Goal: Check status

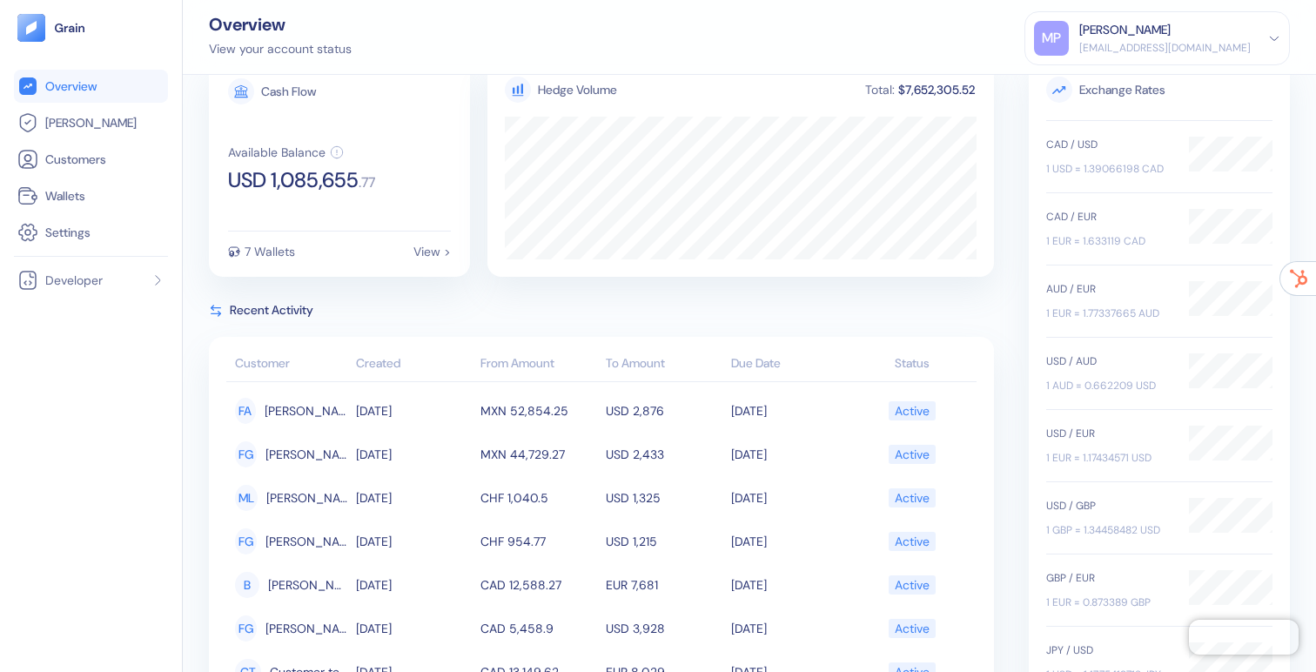
scroll to position [7, 0]
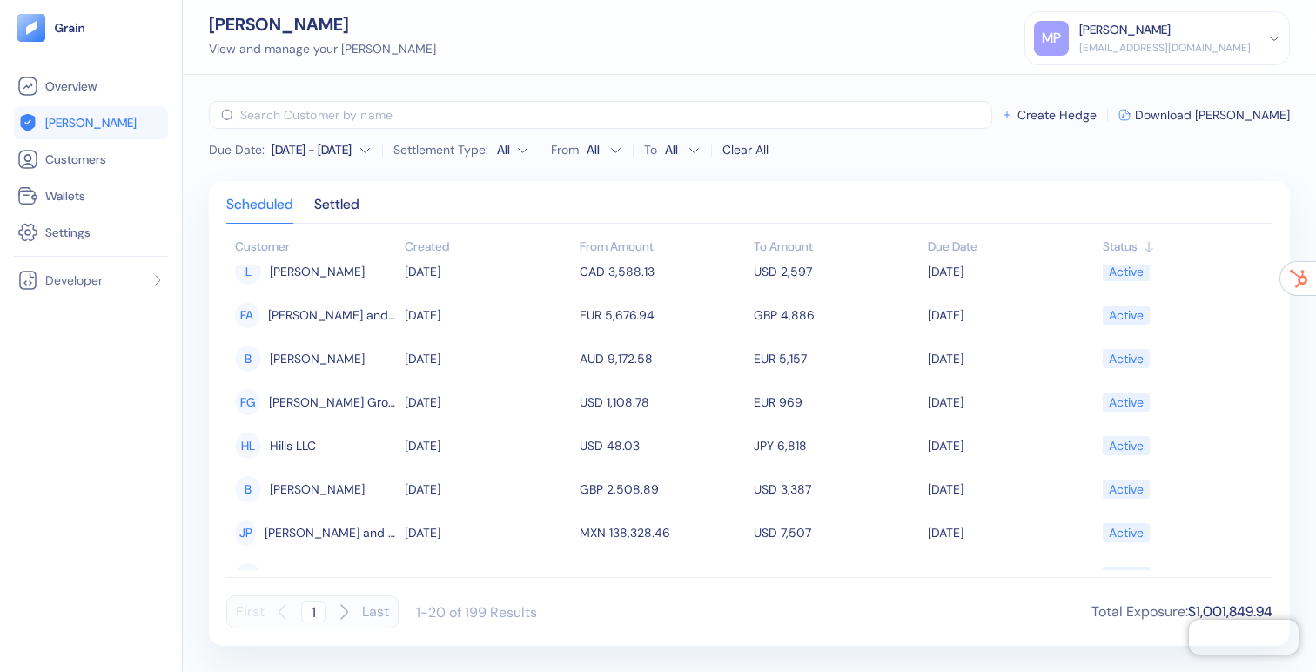
scroll to position [573, 0]
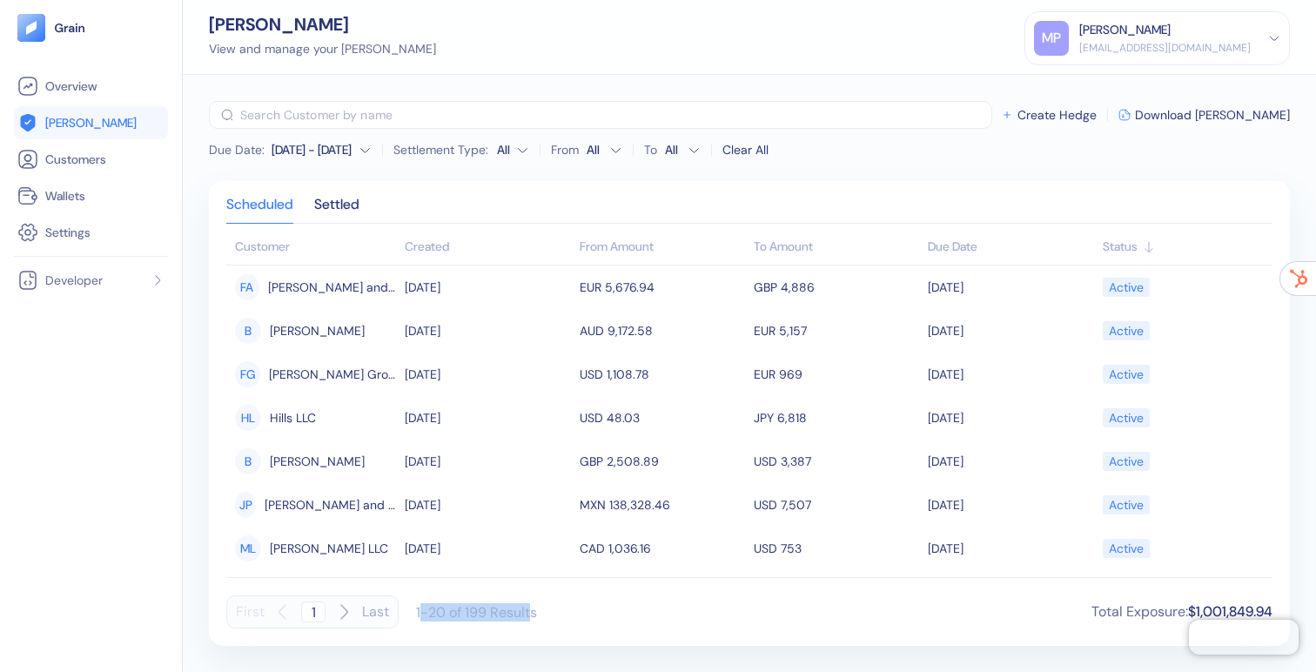
drag, startPoint x: 418, startPoint y: 616, endPoint x: 532, endPoint y: 615, distance: 114.1
click at [532, 615] on div "1-20 of 199 Results" at bounding box center [476, 612] width 121 height 18
click at [598, 609] on div "First 1 Last 1-20 of 199 Results Total Exposure : $1,001,849.94" at bounding box center [749, 611] width 1046 height 33
click at [357, 614] on div "First 1 Last" at bounding box center [312, 611] width 172 height 33
click at [344, 610] on icon "button" at bounding box center [343, 612] width 21 height 21
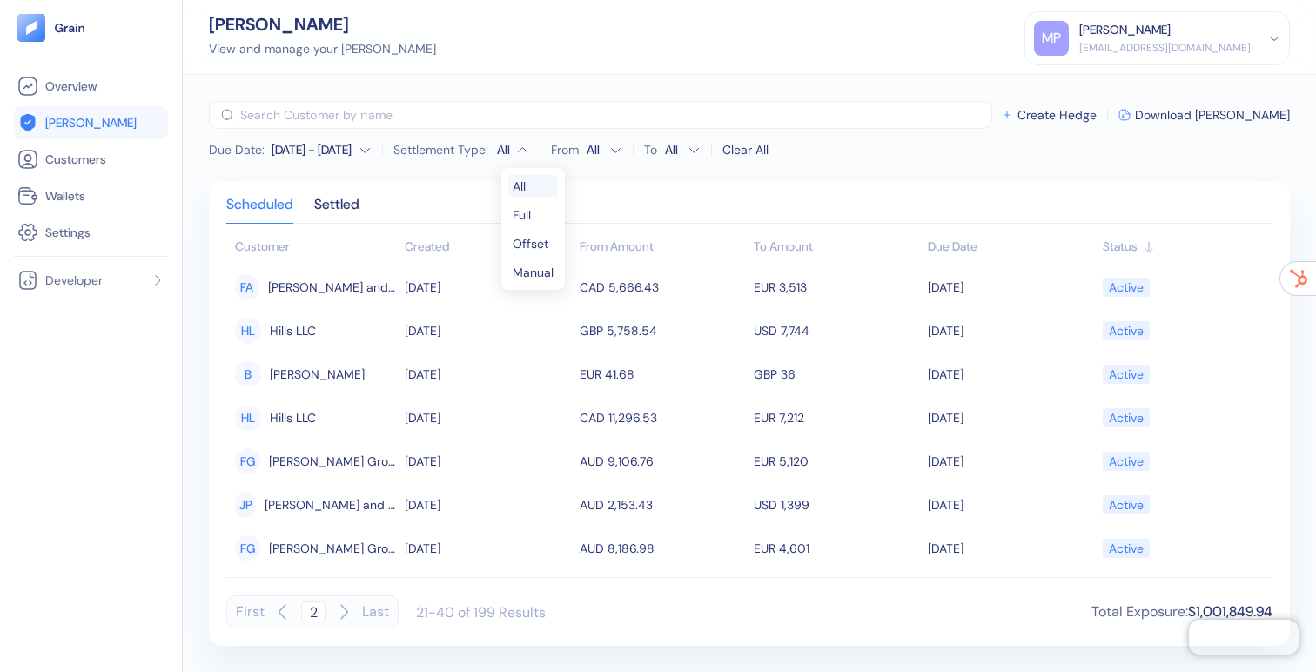
click at [520, 148] on html "Pingdom Check: App Online Overview [PERSON_NAME] Customers Wallets Settings Dev…" at bounding box center [658, 336] width 1316 height 672
click at [603, 149] on html "Pingdom Check: App Online Overview [PERSON_NAME] Customers Wallets Settings Dev…" at bounding box center [658, 336] width 1316 height 672
click at [606, 147] on html "Pingdom Check: App Online Overview [PERSON_NAME] Customers Wallets Settings Dev…" at bounding box center [658, 336] width 1316 height 672
click at [82, 124] on span "[PERSON_NAME]" at bounding box center [90, 122] width 91 height 17
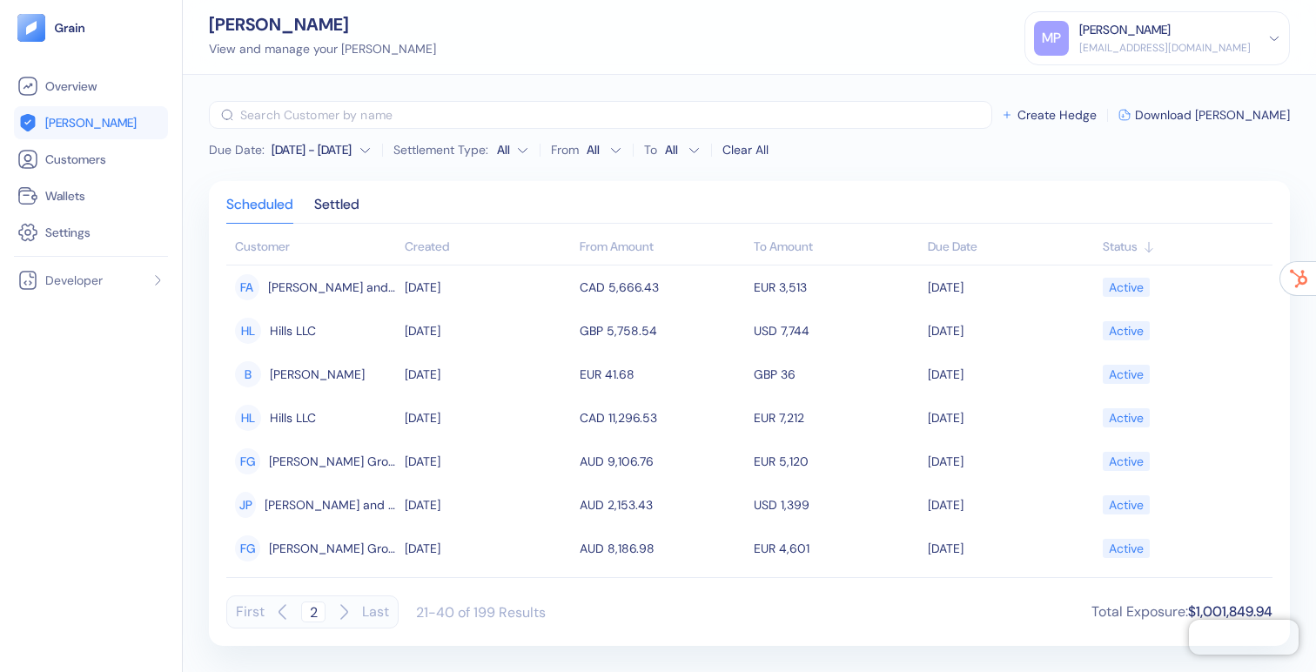
type input "1"
click at [1212, 118] on span "Download [PERSON_NAME]" at bounding box center [1212, 115] width 155 height 12
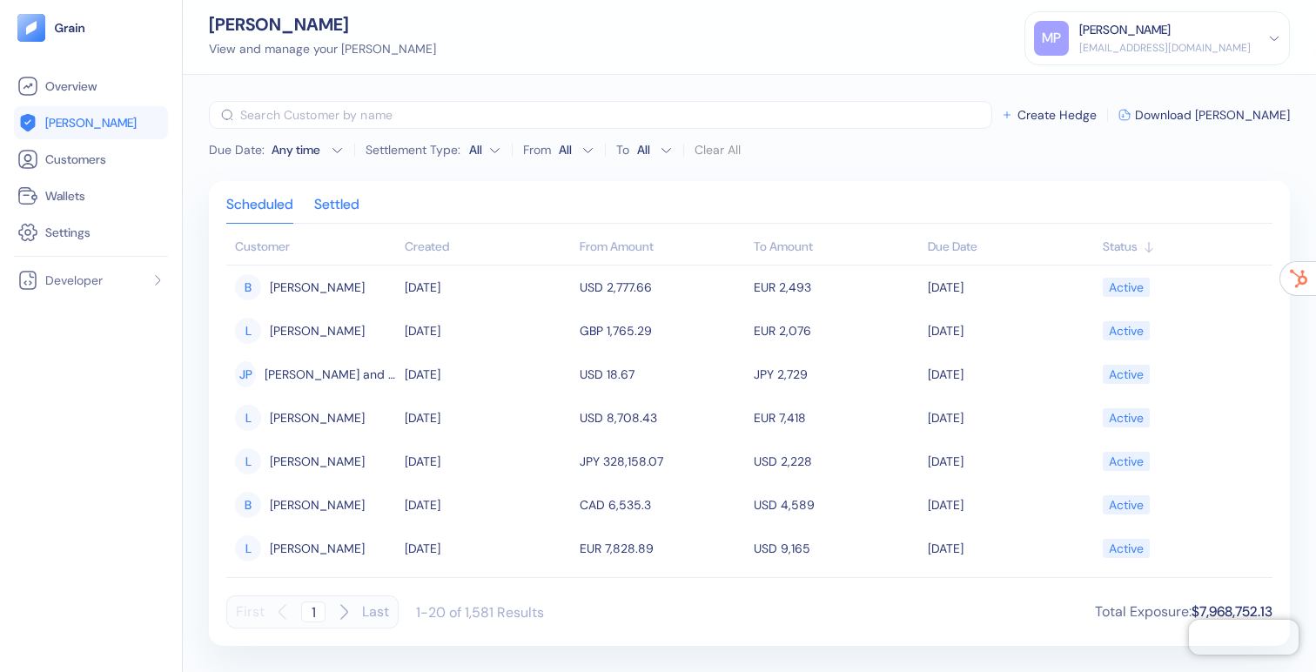
click at [347, 198] on div "Settled" at bounding box center [336, 210] width 45 height 24
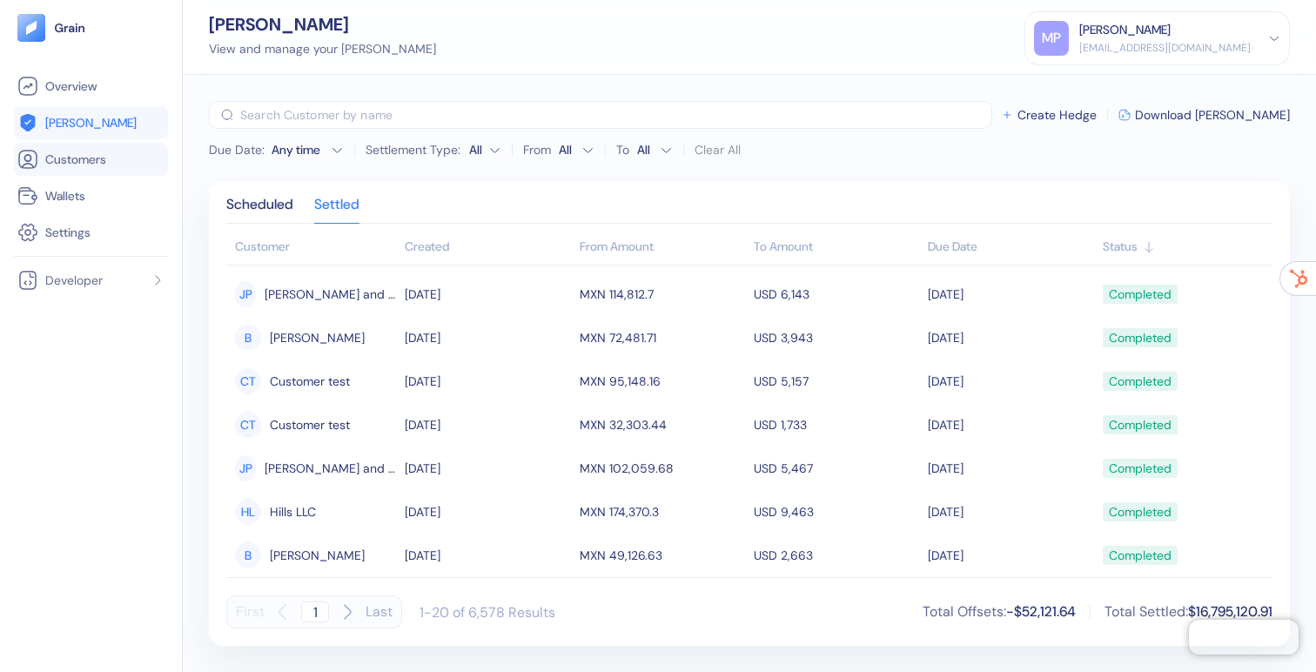
click at [52, 162] on span "Customers" at bounding box center [75, 159] width 61 height 17
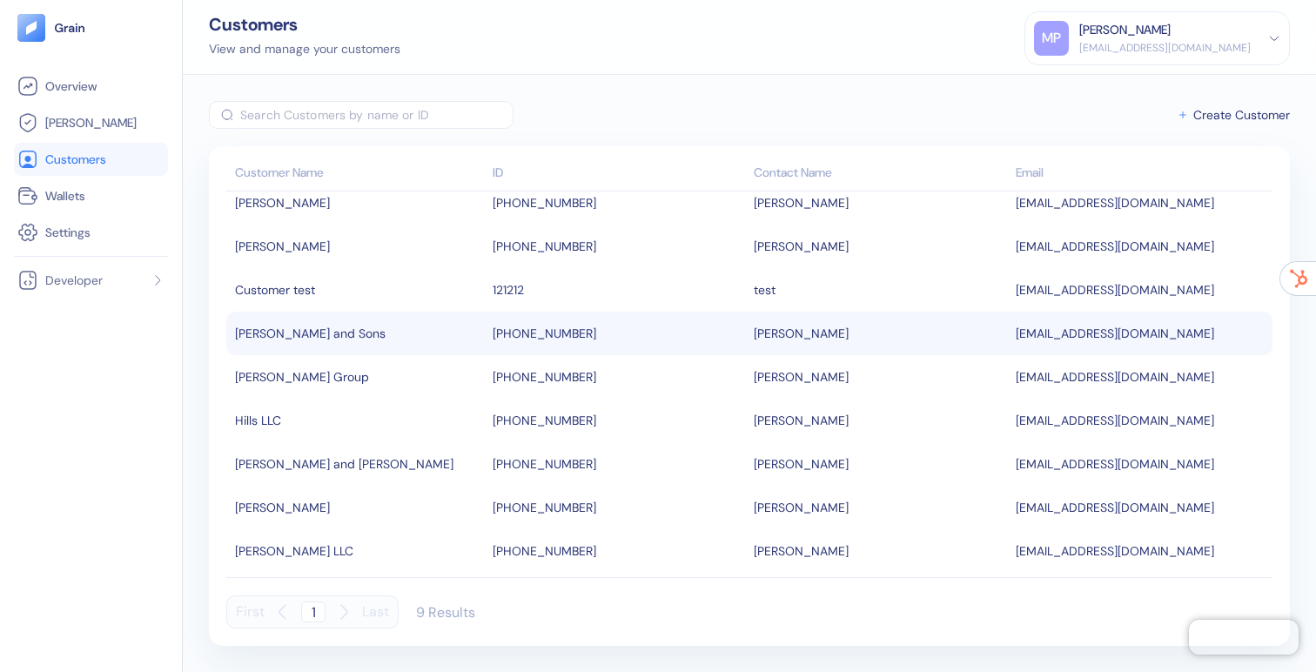
scroll to position [20, 0]
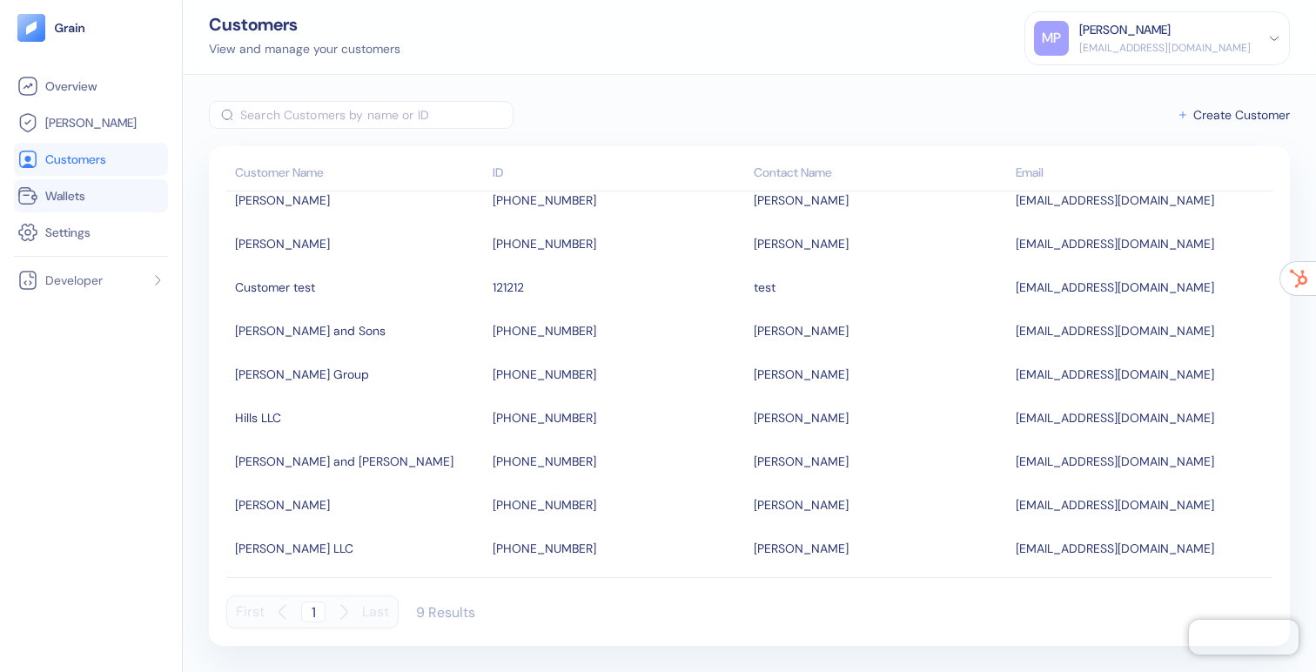
click at [64, 194] on span "Wallets" at bounding box center [65, 195] width 40 height 17
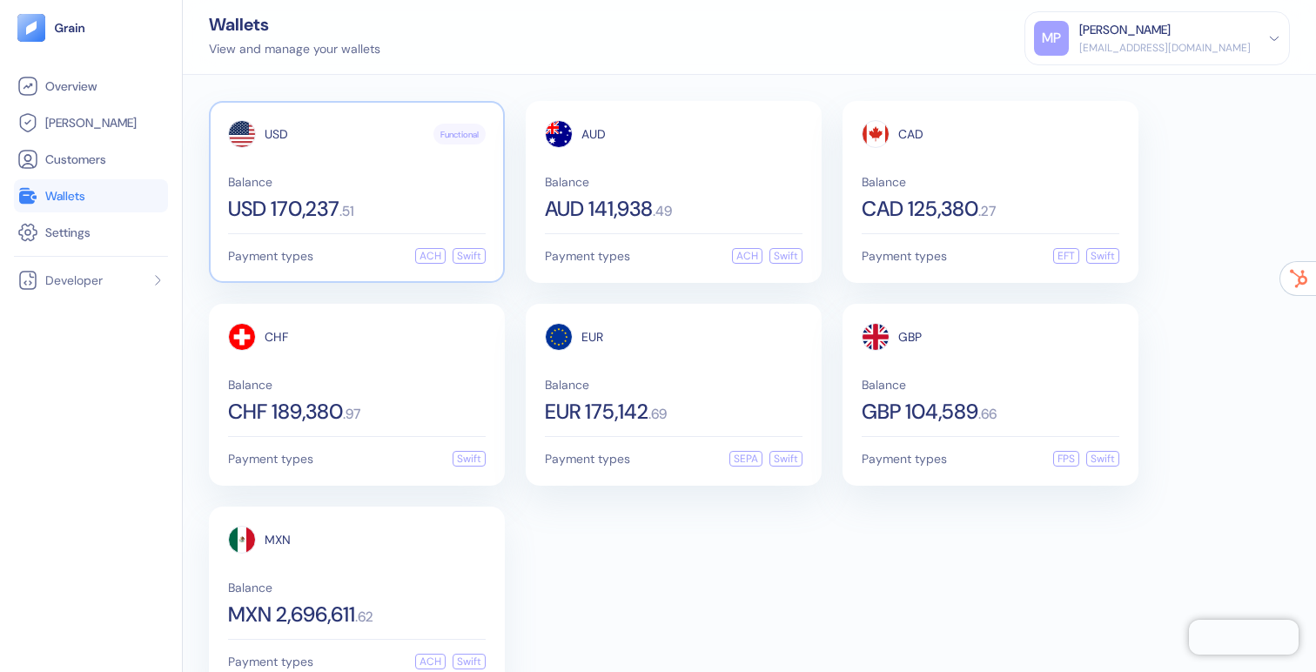
click at [407, 189] on div "Balance USD 170,237 . 51" at bounding box center [357, 198] width 258 height 44
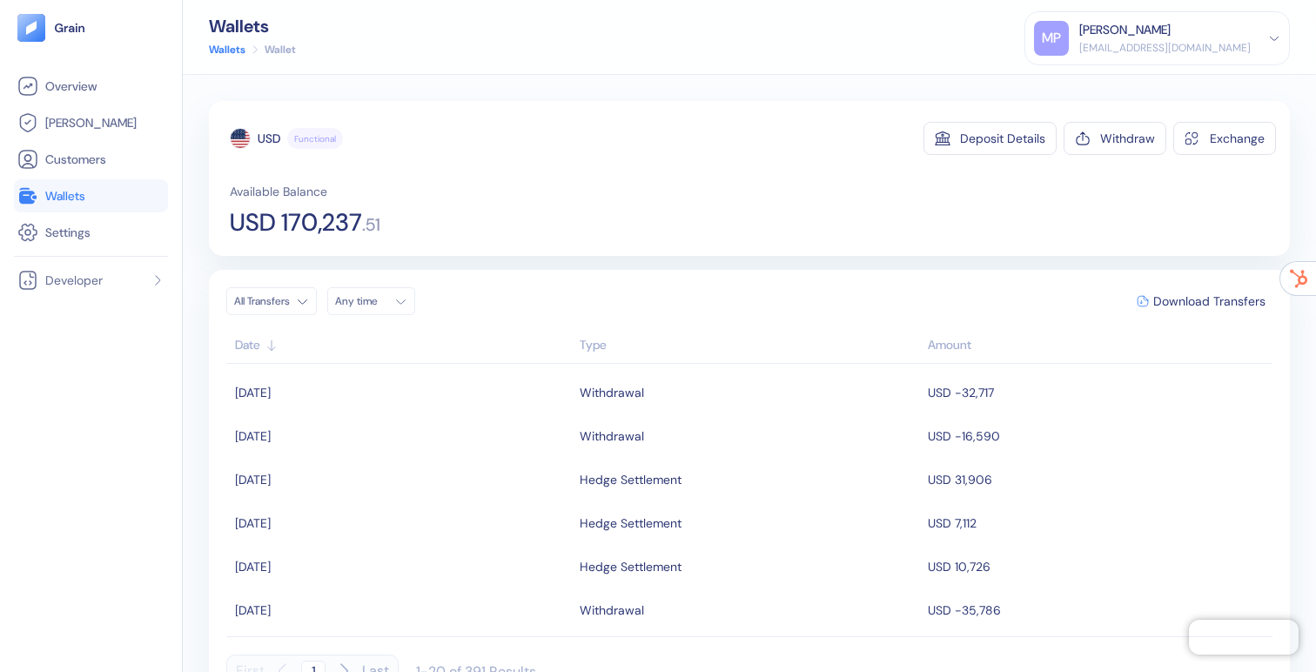
click at [603, 342] on div "Type" at bounding box center [750, 345] width 340 height 18
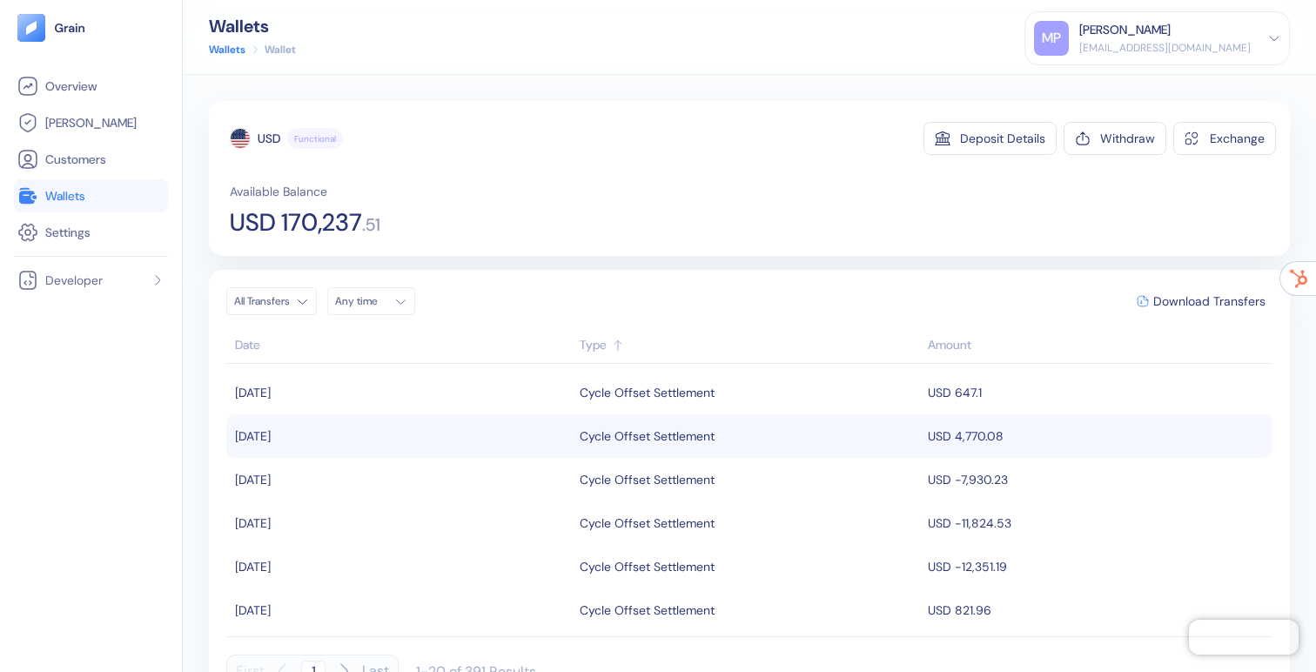
click at [661, 441] on div "Cycle Offset Settlement" at bounding box center [647, 436] width 135 height 30
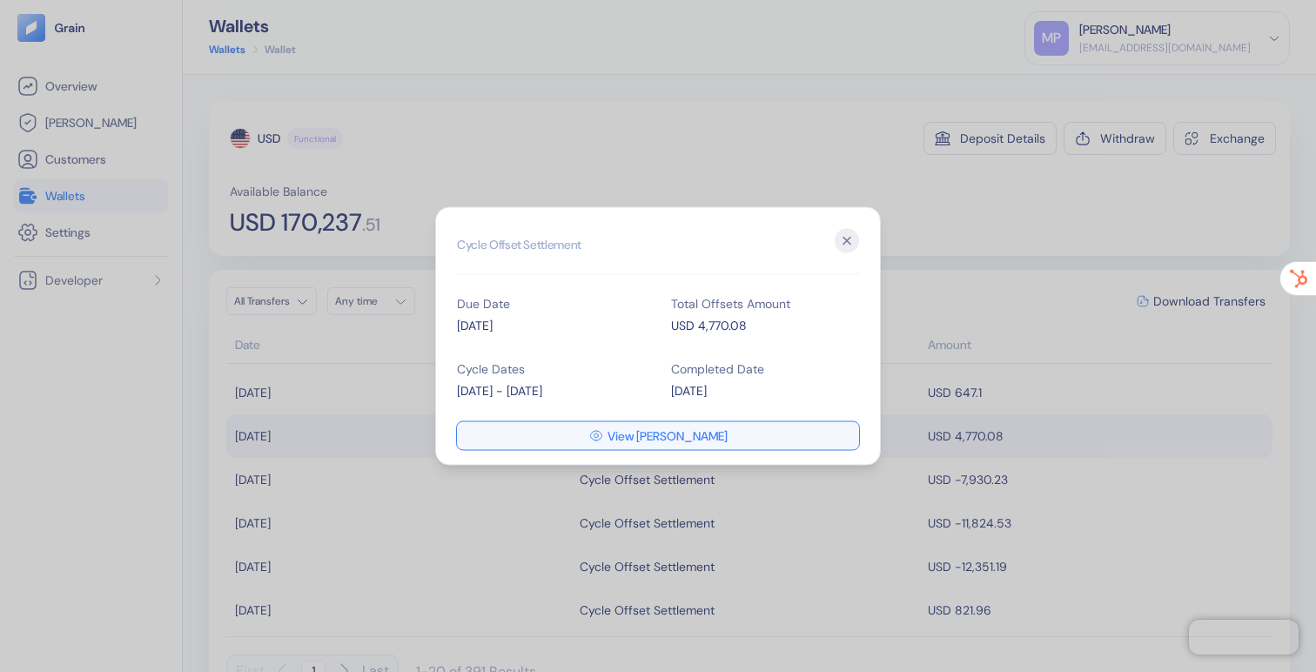
click at [603, 428] on button "View [PERSON_NAME]" at bounding box center [658, 436] width 402 height 28
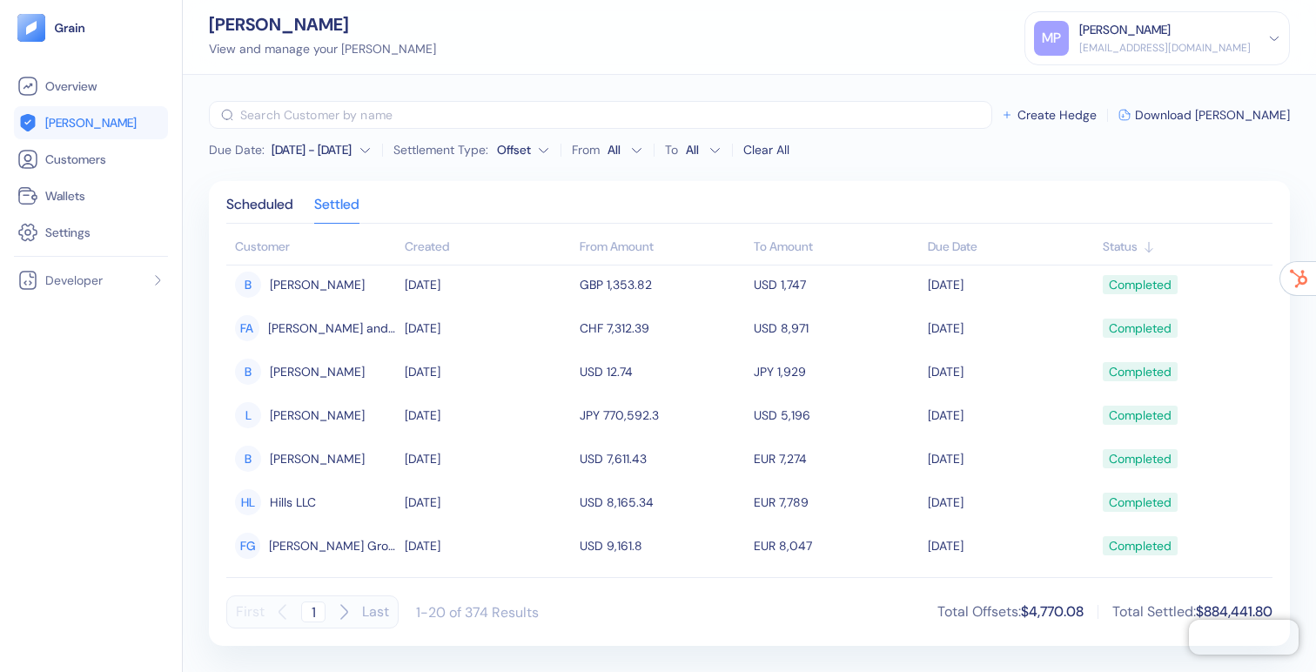
scroll to position [573, 0]
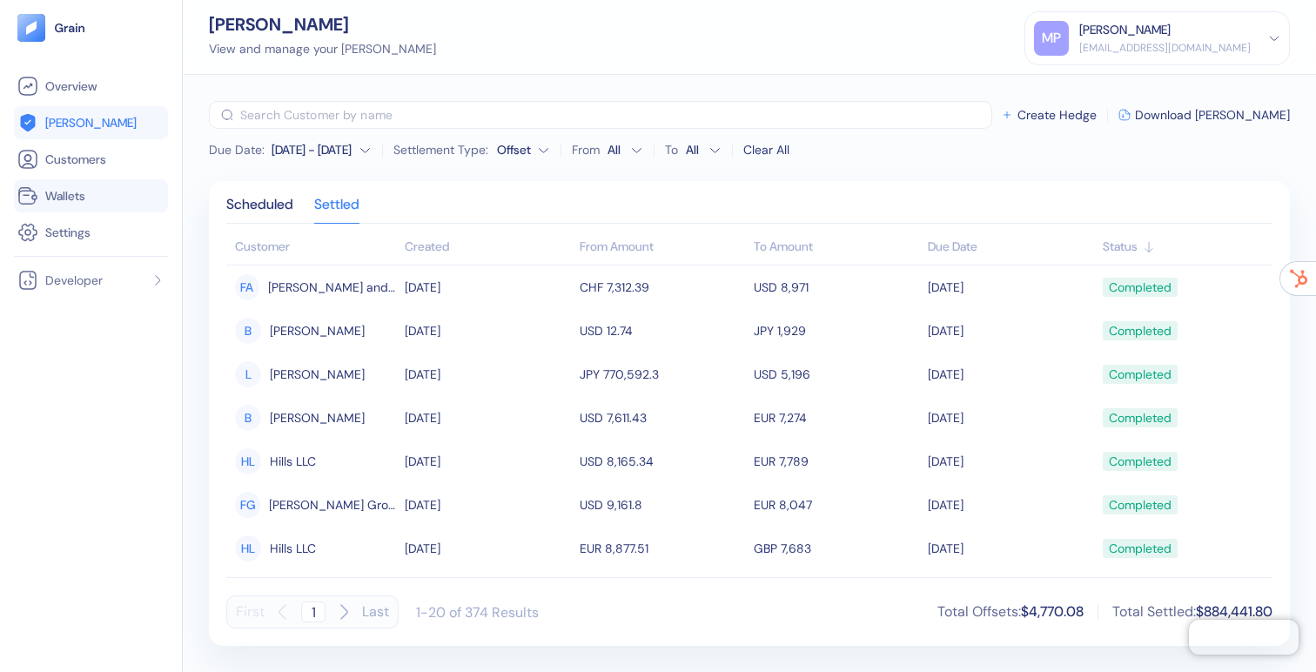
click at [67, 192] on span "Wallets" at bounding box center [65, 195] width 40 height 17
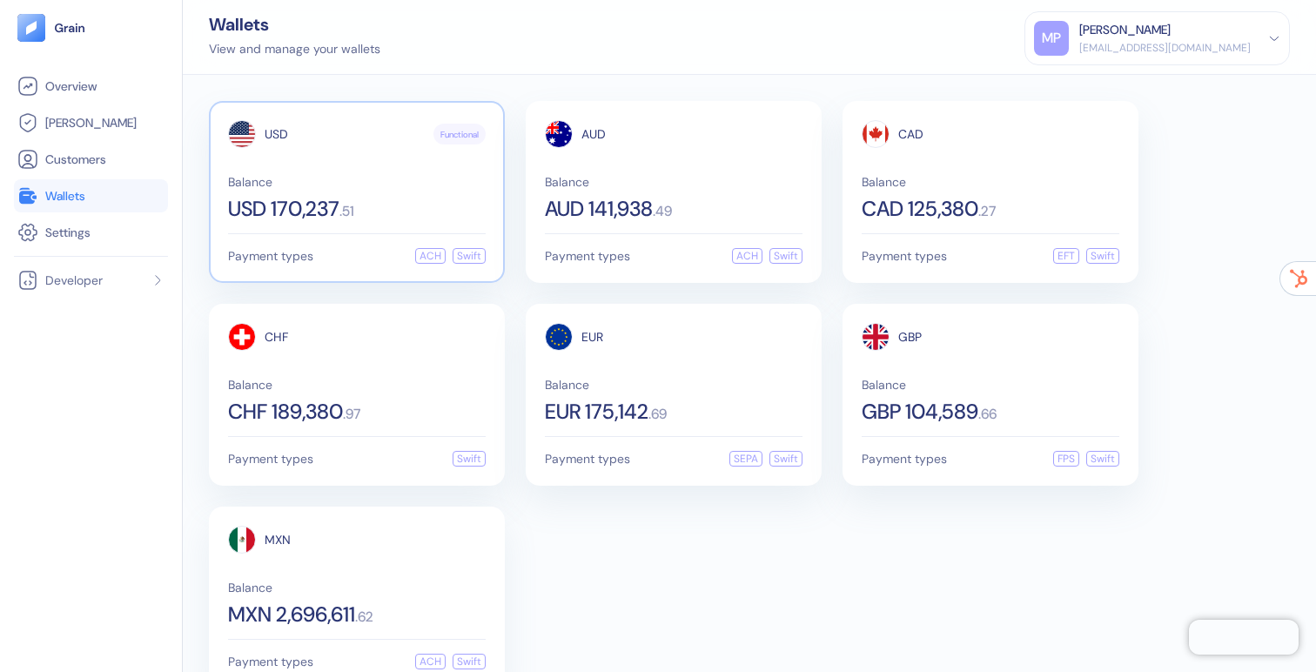
click at [373, 196] on div "Balance USD 170,237 . 51" at bounding box center [357, 198] width 258 height 44
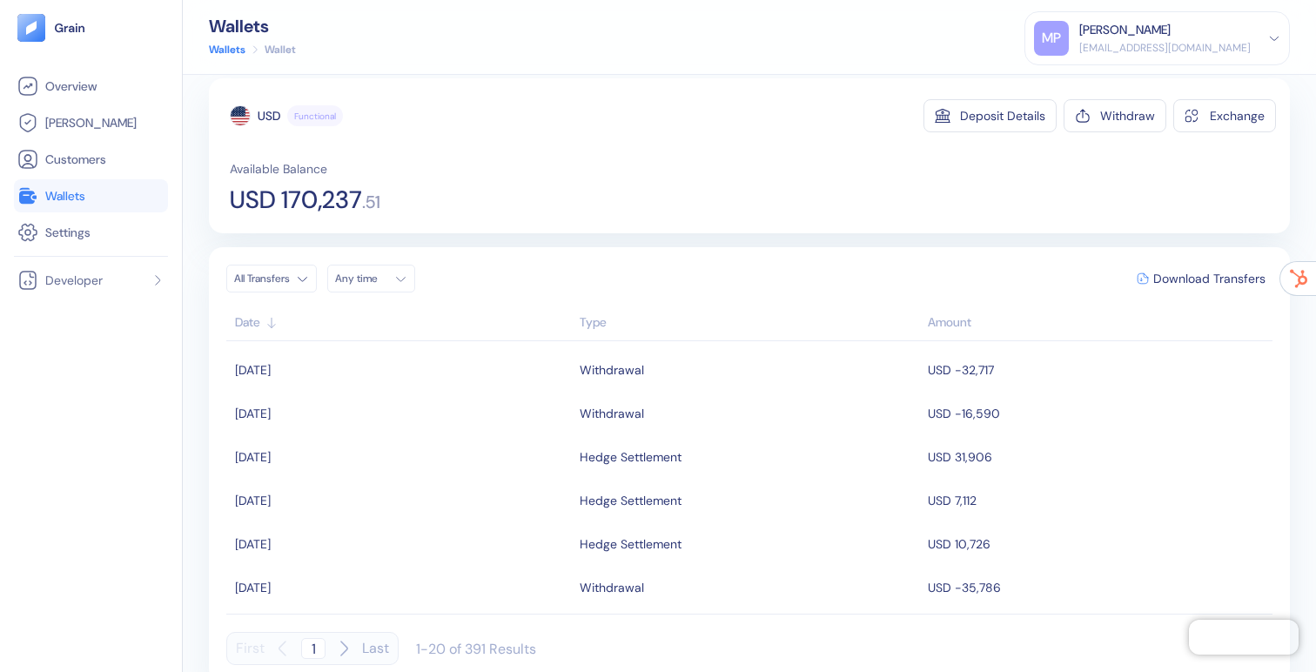
scroll to position [30, 0]
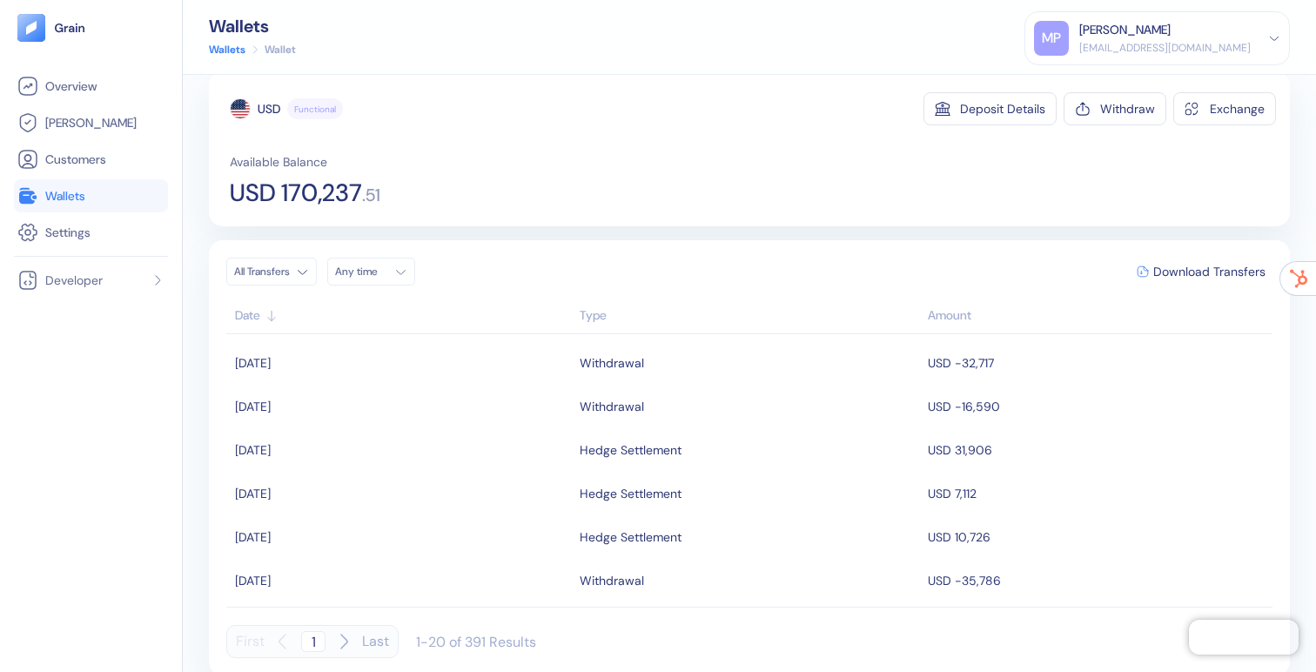
click at [592, 311] on div "Type" at bounding box center [750, 315] width 340 height 18
click at [82, 189] on span "Wallets" at bounding box center [65, 195] width 40 height 17
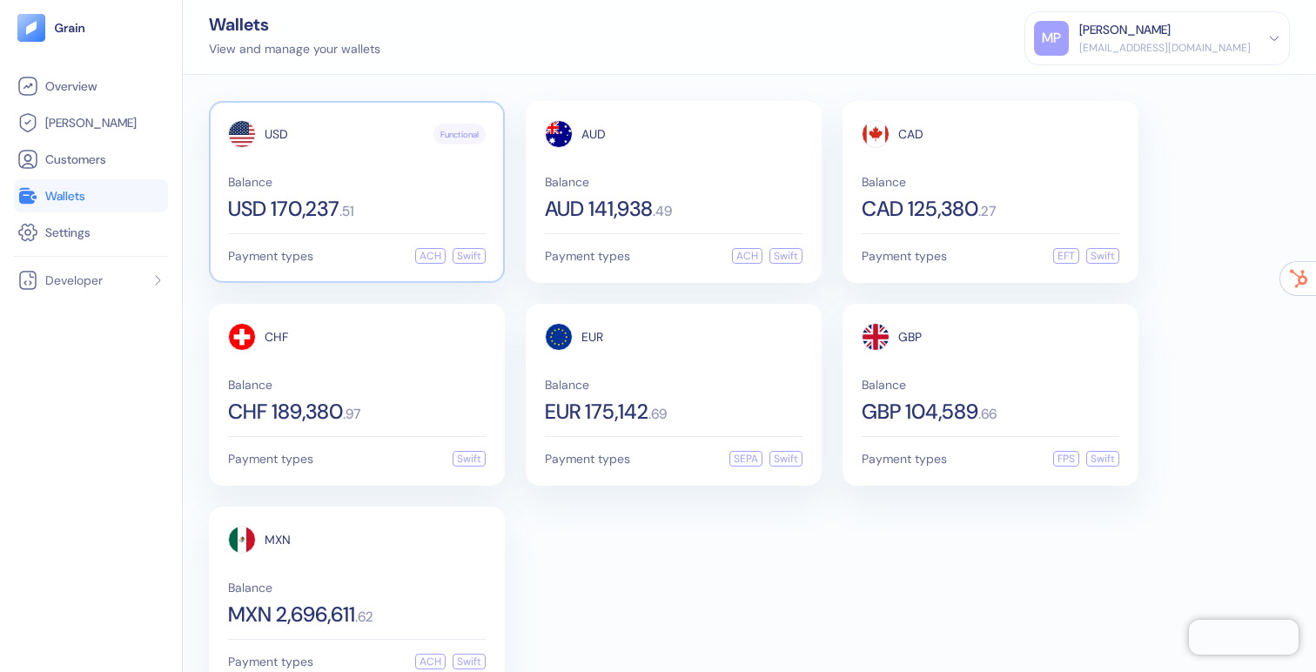
click at [411, 203] on div "USD 170,237 . 51" at bounding box center [357, 208] width 258 height 21
